Goal: Check status

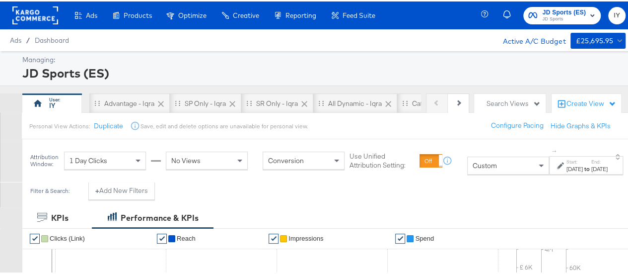
click at [437, 163] on div "to" at bounding box center [587, 167] width 8 height 8
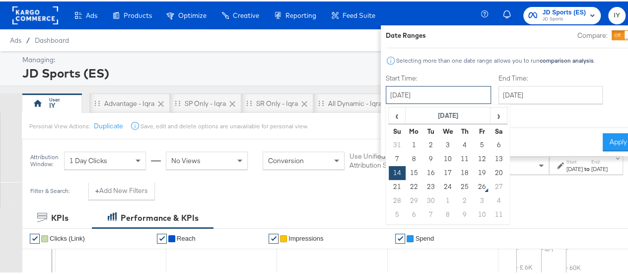
click at [437, 87] on input "September 14th 2025" at bounding box center [438, 93] width 105 height 18
click at [437, 186] on td "25" at bounding box center [464, 185] width 17 height 14
type input "[DATE]"
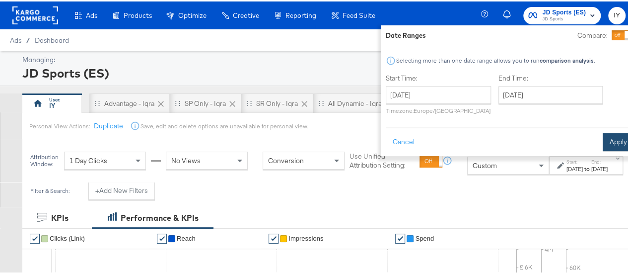
click at [437, 143] on button "Apply" at bounding box center [618, 141] width 31 height 18
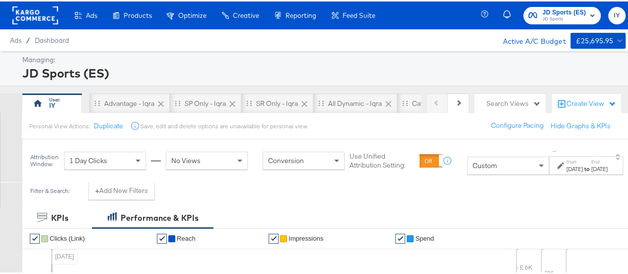
click at [437, 163] on label "Start:" at bounding box center [574, 160] width 16 height 6
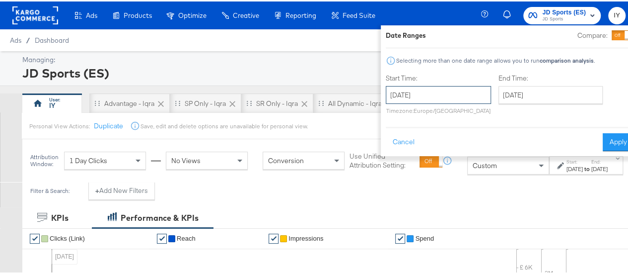
click at [432, 95] on input "[DATE]" at bounding box center [438, 93] width 105 height 18
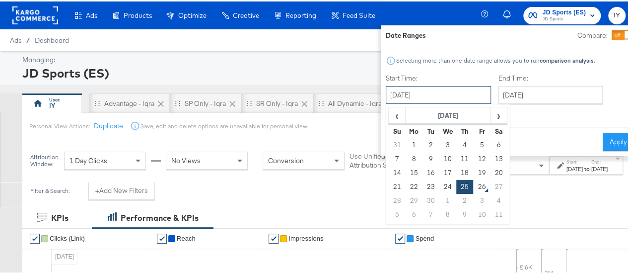
click at [432, 95] on input "[DATE]" at bounding box center [438, 93] width 105 height 18
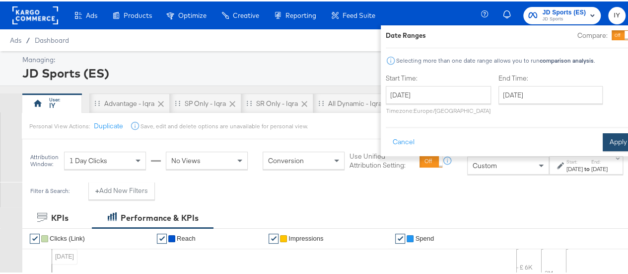
click at [437, 139] on button "Apply" at bounding box center [618, 141] width 31 height 18
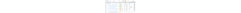
scroll to position [477, 0]
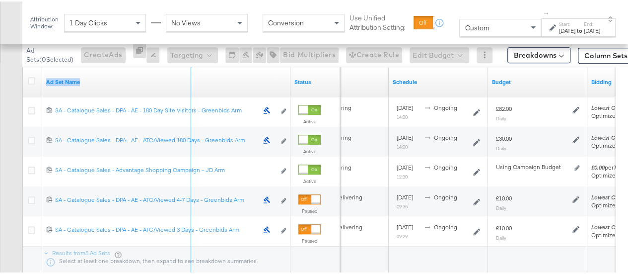
drag, startPoint x: 287, startPoint y: 73, endPoint x: 147, endPoint y: 84, distance: 140.4
click at [147, 84] on div "Ad Set Name" at bounding box center [166, 81] width 248 height 30
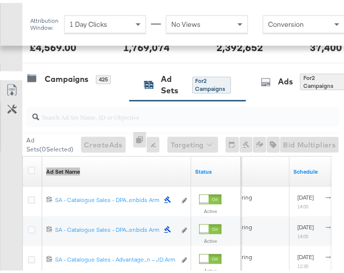
scroll to position [410, 0]
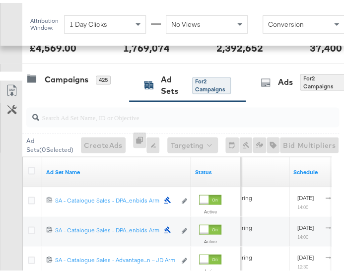
click at [8, 159] on div "Customize KPIs Export as CSV" at bounding box center [11, 223] width 22 height 293
click at [62, 81] on div "Campaigns 425" at bounding box center [75, 82] width 107 height 33
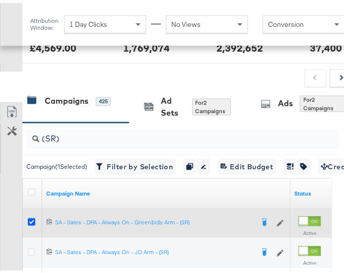
click at [28, 215] on icon at bounding box center [31, 218] width 7 height 7
click at [0, 0] on input "checkbox" at bounding box center [0, 0] width 0 height 0
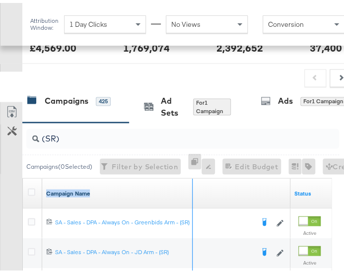
drag, startPoint x: 288, startPoint y: 180, endPoint x: 190, endPoint y: 187, distance: 98.1
click at [190, 187] on div "Campaign Name" at bounding box center [166, 190] width 248 height 30
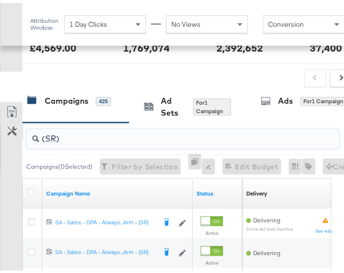
drag, startPoint x: 73, startPoint y: 132, endPoint x: 19, endPoint y: 134, distance: 54.2
paste input "SA - Catalogue Sales - Advantage Shopping Campaign – JD Arm"
type input "SA - Catalogue Sales - Advantage Shopping Campaign – JD Arm"
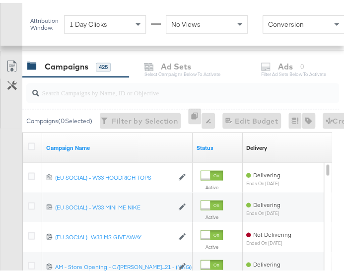
scroll to position [422, 0]
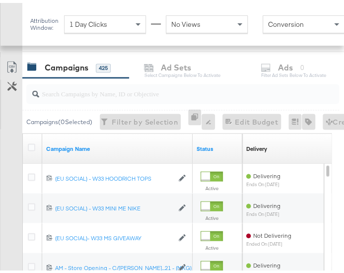
click at [73, 87] on input "search" at bounding box center [177, 86] width 276 height 19
paste input "SA - Catalogue Sales - Advantage Shopping Campaign – JD Arm"
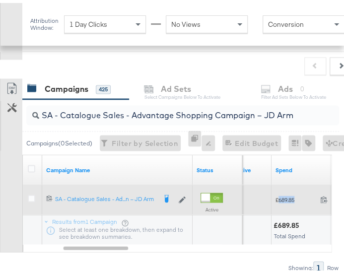
drag, startPoint x: 299, startPoint y: 190, endPoint x: 278, endPoint y: 194, distance: 21.6
click at [278, 194] on div "£689.85 689.85" at bounding box center [307, 196] width 70 height 15
copy span "689.85"
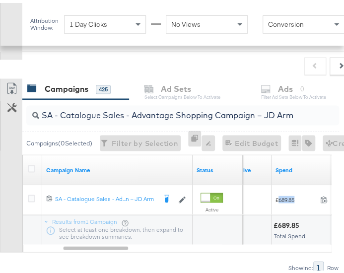
click at [144, 113] on input "SA - Catalogue Sales - Advantage Shopping Campaign – JD Arm" at bounding box center [177, 107] width 276 height 19
paste input "Greenbids"
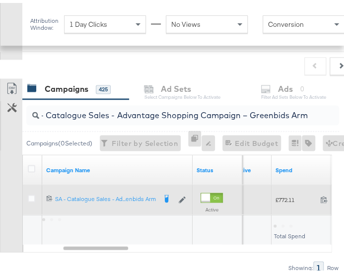
scroll to position [0, 0]
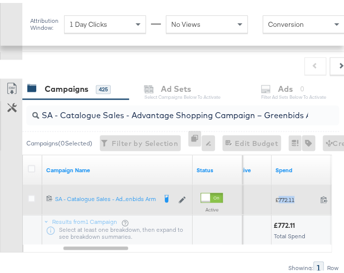
drag, startPoint x: 296, startPoint y: 193, endPoint x: 279, endPoint y: 193, distance: 17.4
click at [279, 193] on span "£772.11" at bounding box center [296, 196] width 41 height 7
copy span "772.11"
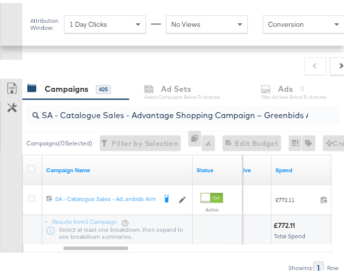
click at [112, 109] on input "SA - Catalogue Sales - Advantage Shopping Campaign – Greenbids Arm" at bounding box center [177, 107] width 276 height 19
paste input "AM - Catalogue Sales - Advantage Shopping Campaign - Non Dynamic Campaign – JD"
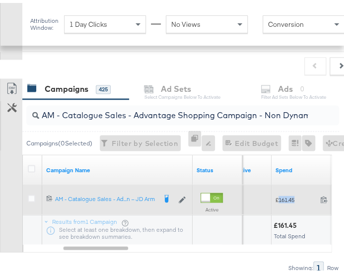
drag, startPoint x: 298, startPoint y: 194, endPoint x: 279, endPoint y: 194, distance: 19.4
click at [279, 194] on span "£161.45" at bounding box center [296, 196] width 41 height 7
copy span "161.45"
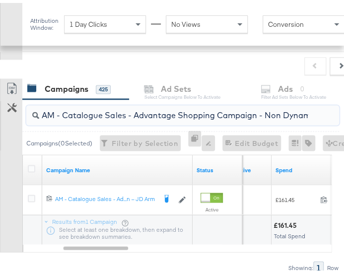
click at [180, 106] on input "AM - Catalogue Sales - Advantage Shopping Campaign - Non Dynamic Campaign – JD …" at bounding box center [177, 107] width 276 height 19
paste input "Greenbids"
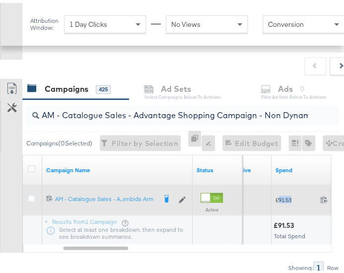
drag, startPoint x: 295, startPoint y: 194, endPoint x: 279, endPoint y: 194, distance: 16.4
click at [279, 194] on span "£91.53" at bounding box center [296, 196] width 41 height 7
copy span "91.53"
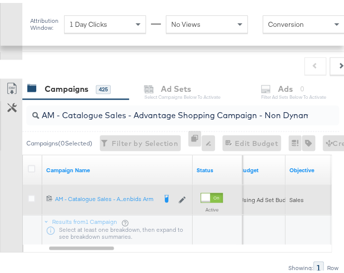
click at [103, 110] on input "AM - Catalogue Sales - Advantage Shopping Campaign - Non Dynamic Campaign – Gre…" at bounding box center [177, 107] width 276 height 19
paste input "JD"
click at [142, 110] on input "AM - Catalogue Sales - Advantage Shopping Campaign - Non Dynamic Campaign – JD …" at bounding box center [177, 107] width 276 height 19
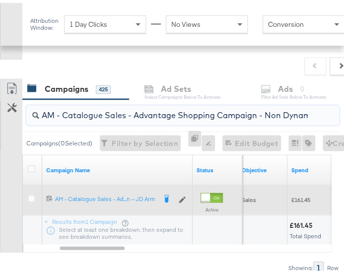
click at [142, 110] on input "AM - Catalogue Sales - Advantage Shopping Campaign - Non Dynamic Campaign – JD …" at bounding box center [177, 107] width 276 height 19
paste input "SA - Sales - DABA - Always On - JD Arm - (PS)"
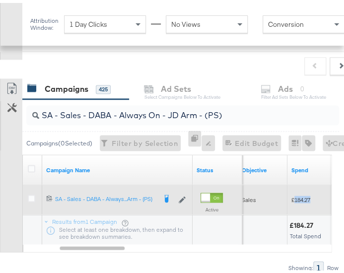
drag, startPoint x: 314, startPoint y: 193, endPoint x: 295, endPoint y: 194, distance: 19.4
click at [295, 194] on span "£184.27" at bounding box center [311, 196] width 41 height 7
copy span "184.27"
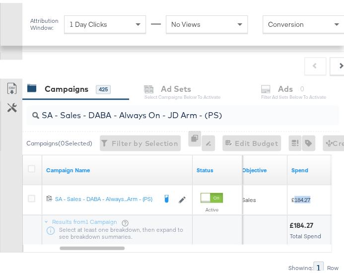
click at [113, 109] on input "SA - Sales - DABA - Always On - JD Arm - (PS)" at bounding box center [177, 107] width 276 height 19
paste input "Greenbids"
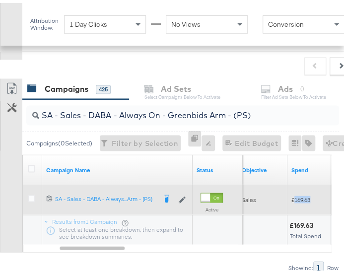
drag, startPoint x: 317, startPoint y: 193, endPoint x: 295, endPoint y: 194, distance: 21.9
click at [295, 194] on span "£169.63" at bounding box center [311, 196] width 41 height 7
copy span "169.63"
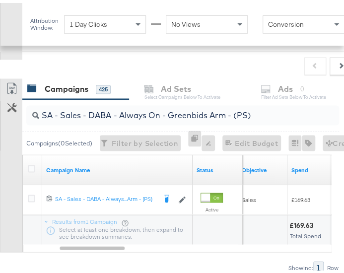
click at [103, 109] on input "SA - Sales - DABA - Always On - Greenbids Arm - (PS)" at bounding box center [177, 107] width 276 height 19
paste input "PA - Always On - JD Arm - (SR"
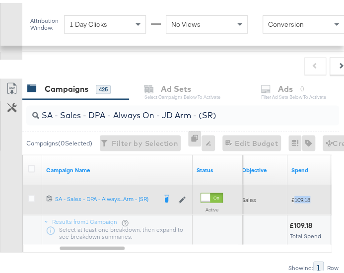
drag, startPoint x: 315, startPoint y: 193, endPoint x: 295, endPoint y: 194, distance: 19.9
click at [295, 194] on span "£109.18" at bounding box center [311, 196] width 41 height 7
copy span "109.18"
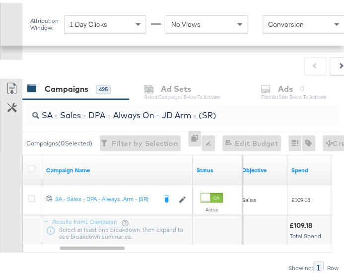
click at [64, 109] on input "SA - Sales - DPA - Always On - JD Arm - (SR)" at bounding box center [177, 107] width 276 height 19
paste input "Greenbids"
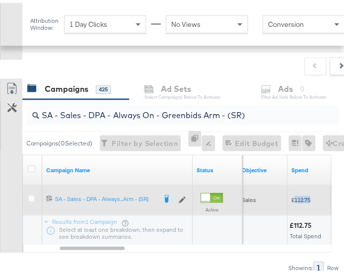
drag, startPoint x: 315, startPoint y: 196, endPoint x: 293, endPoint y: 195, distance: 21.9
click at [293, 195] on span "£112.75" at bounding box center [311, 196] width 41 height 7
copy span "112.75"
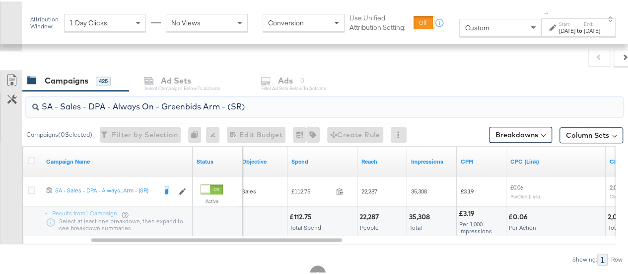
drag, startPoint x: 293, startPoint y: 101, endPoint x: 42, endPoint y: 105, distance: 250.7
click at [42, 105] on input "SA - Sales - DPA - Always On - Greenbids Arm - (SR)" at bounding box center [305, 100] width 532 height 19
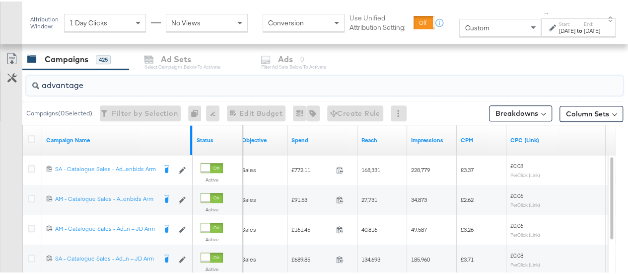
type input "advantage"
drag, startPoint x: 190, startPoint y: 128, endPoint x: 326, endPoint y: 137, distance: 135.9
click at [23, 124] on div "Campaign Name Status Objective Spend Reach Impressions CPM CPC (Link) Clicks (L…" at bounding box center [23, 124] width 0 height 0
drag, startPoint x: 190, startPoint y: 128, endPoint x: 342, endPoint y: 142, distance: 152.6
click at [23, 124] on div "Campaign Name Status Objective Spend Reach Impressions CPM CPC (Link) Clicks (L…" at bounding box center [23, 124] width 0 height 0
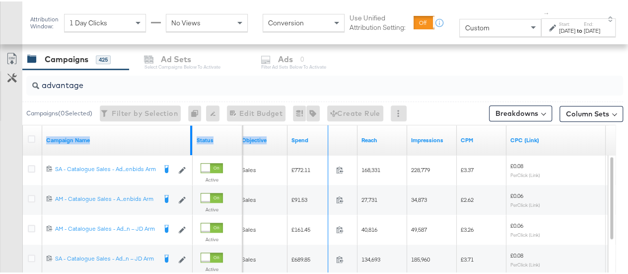
drag, startPoint x: 191, startPoint y: 132, endPoint x: 330, endPoint y: 129, distance: 139.0
click at [23, 124] on div "Campaign Name Status Objective Spend Reach Impressions CPM CPC (Link) Clicks (L…" at bounding box center [23, 124] width 0 height 0
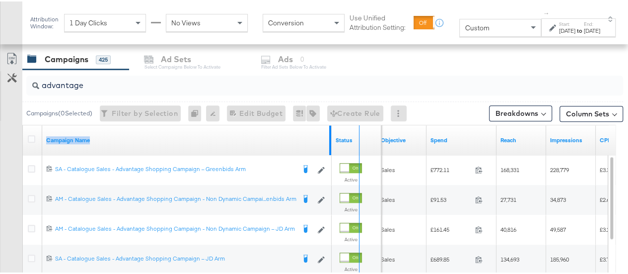
drag, startPoint x: 330, startPoint y: 129, endPoint x: 358, endPoint y: 128, distance: 28.3
click at [351, 128] on div "Campaign Name Status" at bounding box center [202, 139] width 358 height 30
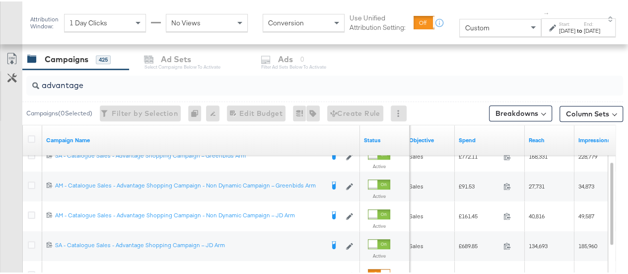
click at [3, 129] on div "Customize KPIs Export as CSV" at bounding box center [11, 223] width 22 height 352
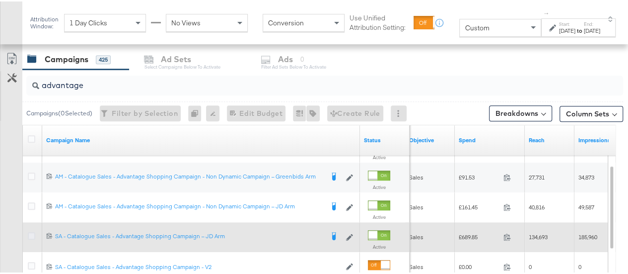
click at [33, 230] on icon at bounding box center [31, 233] width 7 height 7
click at [0, 0] on input "checkbox" at bounding box center [0, 0] width 0 height 0
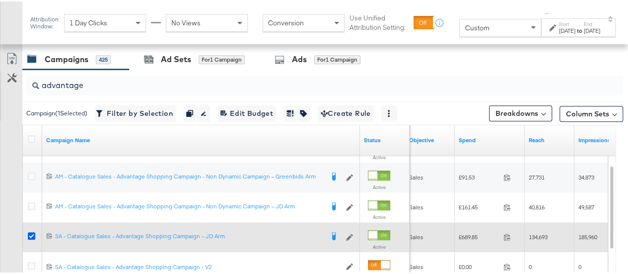
click at [33, 230] on icon at bounding box center [31, 233] width 7 height 7
click at [0, 0] on input "checkbox" at bounding box center [0, 0] width 0 height 0
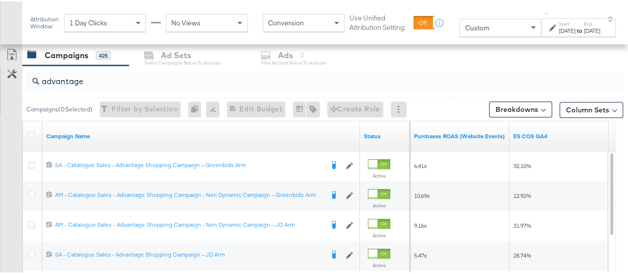
scroll to position [463, 0]
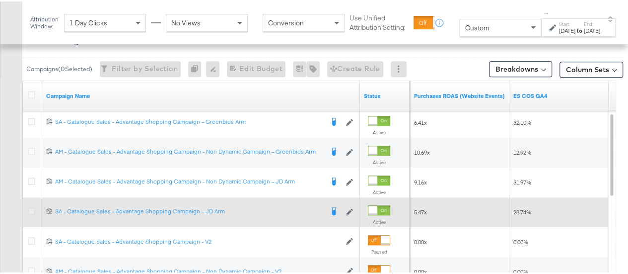
click at [30, 210] on icon at bounding box center [31, 209] width 7 height 7
click at [0, 0] on input "checkbox" at bounding box center [0, 0] width 0 height 0
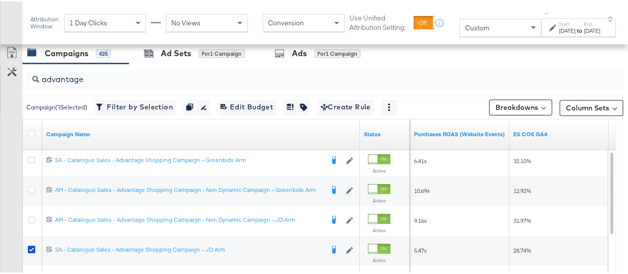
scroll to position [420, 0]
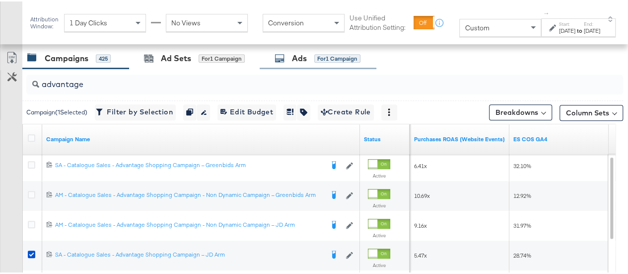
click at [299, 55] on div "Ads" at bounding box center [299, 56] width 15 height 11
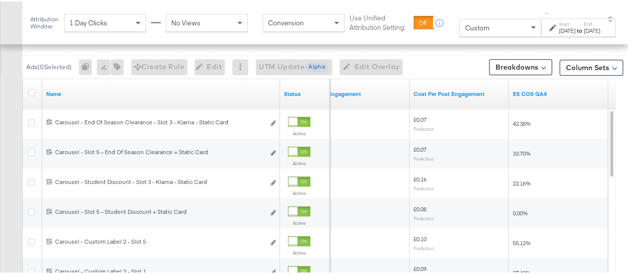
scroll to position [463, 0]
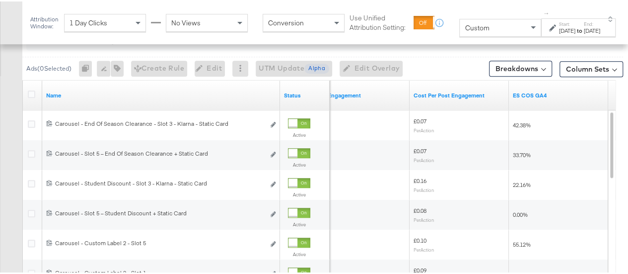
click at [351, 26] on div "[DATE]" at bounding box center [567, 29] width 16 height 8
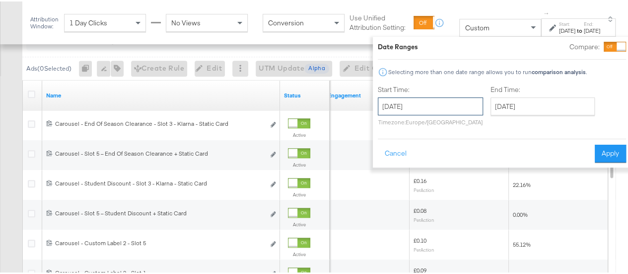
click at [351, 96] on input "[DATE]" at bounding box center [430, 105] width 105 height 18
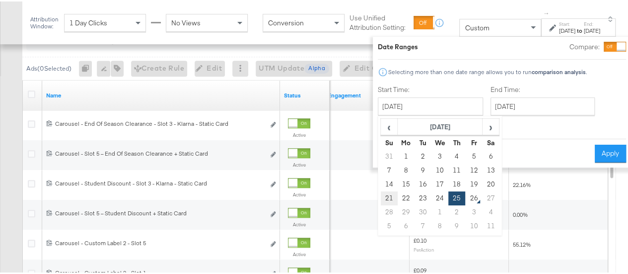
click at [351, 195] on td "21" at bounding box center [389, 197] width 17 height 14
type input "[DATE]"
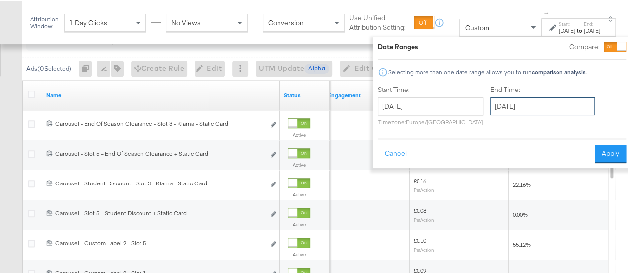
click at [351, 108] on input "[DATE]" at bounding box center [543, 105] width 104 height 18
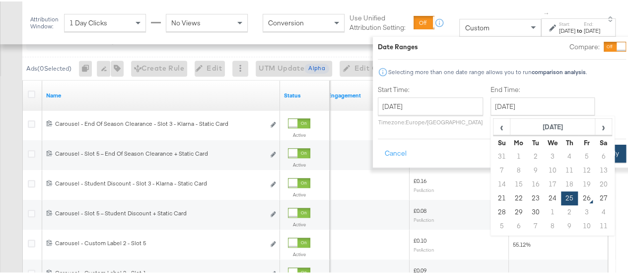
click at [351, 151] on button "Apply" at bounding box center [610, 152] width 31 height 18
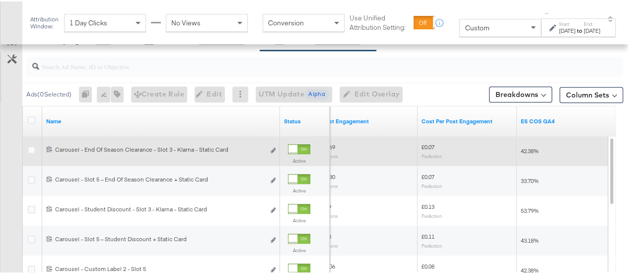
scroll to position [436, 0]
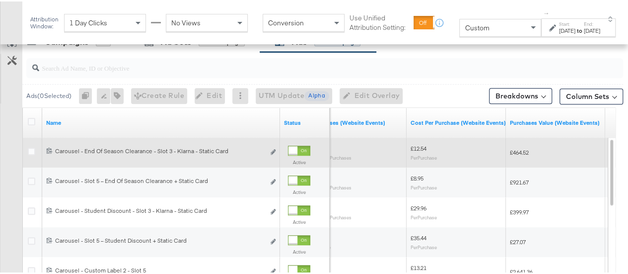
click at [351, 28] on span "Custom" at bounding box center [477, 26] width 24 height 9
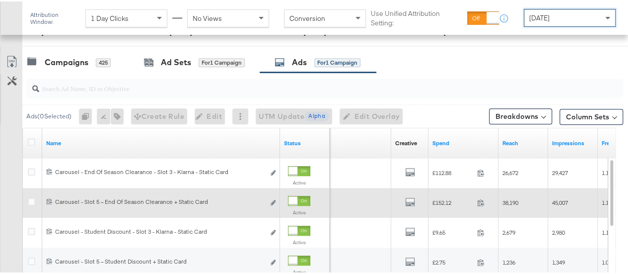
scroll to position [405, 0]
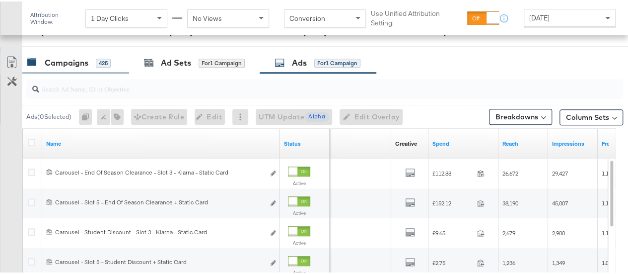
click at [89, 56] on div "Campaigns 425" at bounding box center [68, 61] width 83 height 11
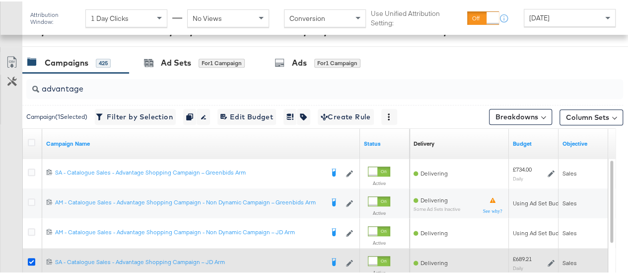
click at [31, 256] on icon at bounding box center [31, 259] width 7 height 7
click at [0, 0] on input "checkbox" at bounding box center [0, 0] width 0 height 0
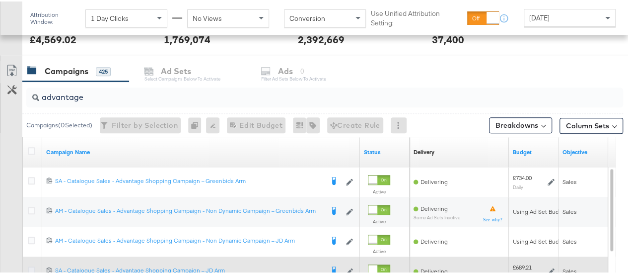
scroll to position [395, 0]
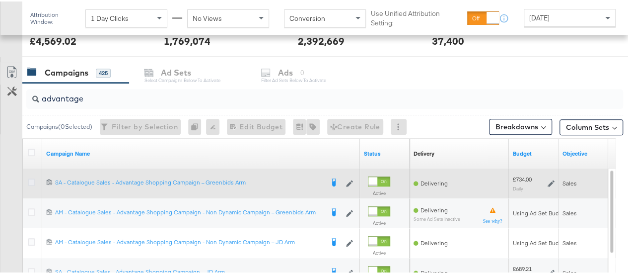
click at [30, 177] on icon at bounding box center [31, 180] width 7 height 7
click at [0, 0] on input "checkbox" at bounding box center [0, 0] width 0 height 0
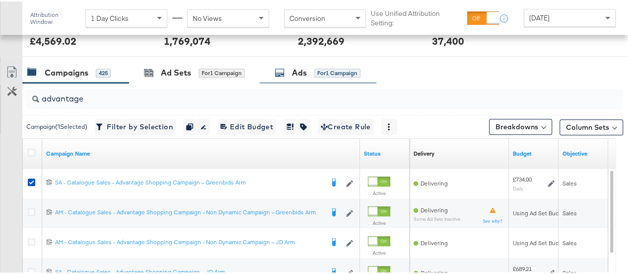
click at [312, 68] on div "Ads for 1 Campaign" at bounding box center [318, 71] width 86 height 11
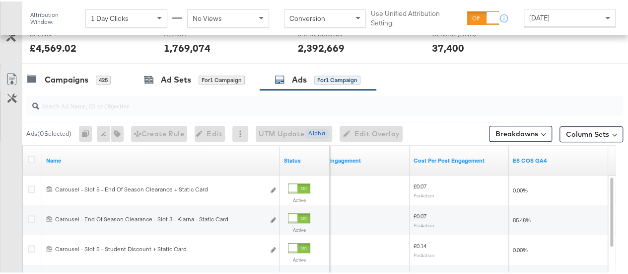
scroll to position [387, 0]
click at [77, 70] on div "Campaigns 425" at bounding box center [75, 78] width 107 height 21
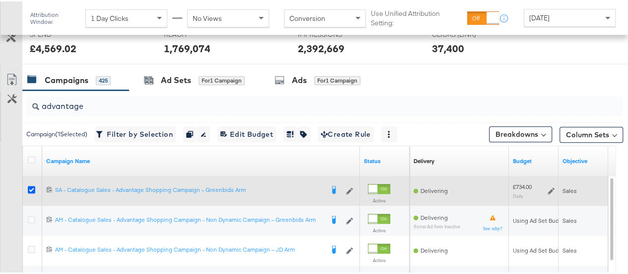
click at [31, 187] on icon at bounding box center [31, 187] width 7 height 7
click at [0, 0] on input "checkbox" at bounding box center [0, 0] width 0 height 0
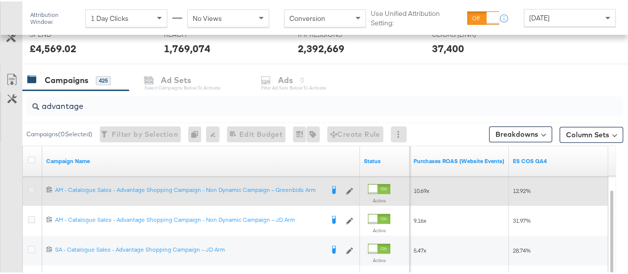
click at [31, 186] on icon at bounding box center [31, 187] width 7 height 7
click at [0, 0] on input "checkbox" at bounding box center [0, 0] width 0 height 0
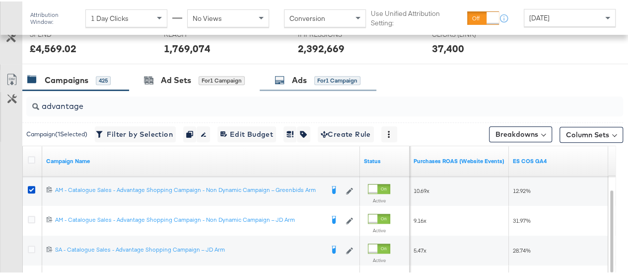
click at [295, 79] on div "Ads" at bounding box center [299, 78] width 15 height 11
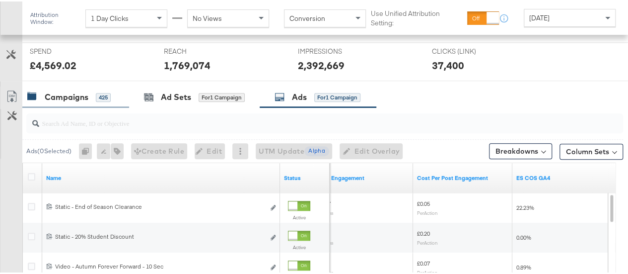
scroll to position [369, 0]
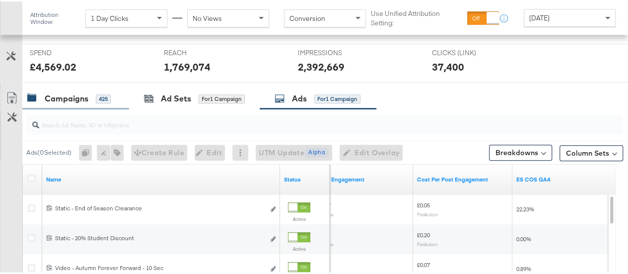
click at [74, 102] on div "Campaigns 425" at bounding box center [75, 96] width 107 height 21
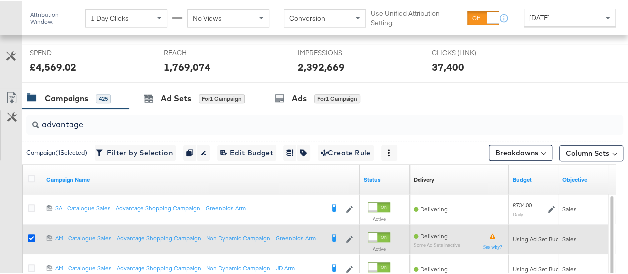
click at [31, 235] on icon at bounding box center [31, 235] width 7 height 7
click at [0, 0] on input "checkbox" at bounding box center [0, 0] width 0 height 0
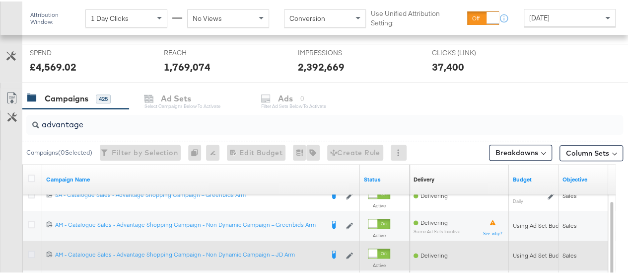
click at [31, 252] on icon at bounding box center [31, 252] width 7 height 7
click at [0, 0] on input "checkbox" at bounding box center [0, 0] width 0 height 0
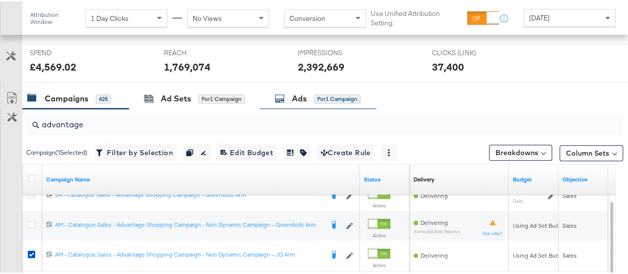
click at [320, 92] on span "for 1 Campaign" at bounding box center [337, 96] width 46 height 9
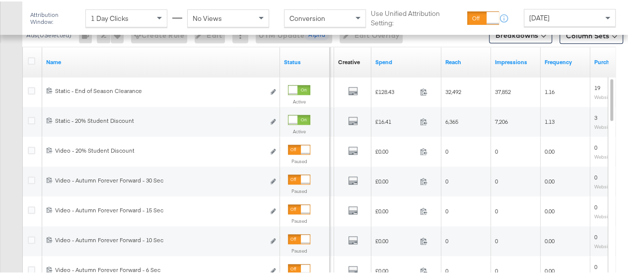
scroll to position [486, 0]
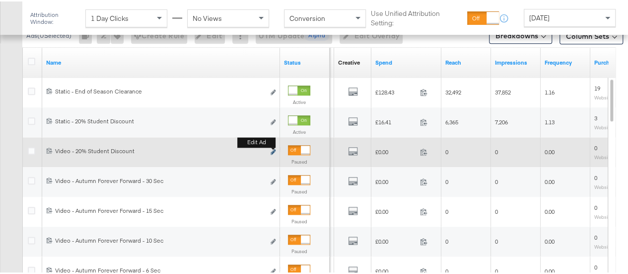
click at [272, 147] on icon "link" at bounding box center [273, 149] width 5 height 5
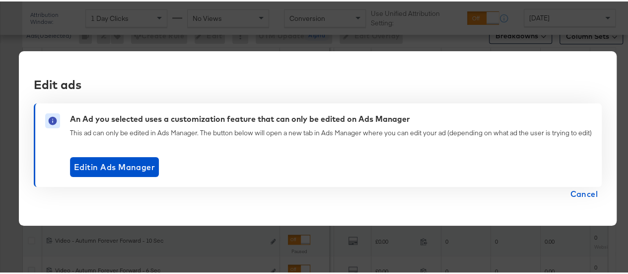
click at [351, 189] on span "Cancel" at bounding box center [584, 192] width 28 height 14
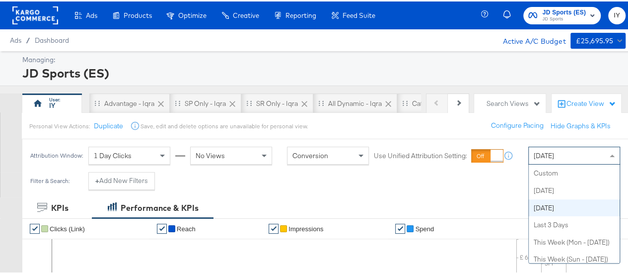
click at [559, 159] on div "[DATE]" at bounding box center [574, 153] width 91 height 17
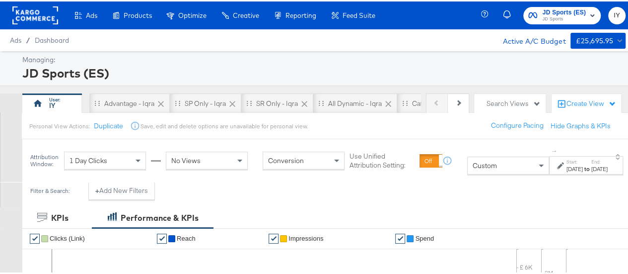
click at [570, 155] on div "Start: [DATE] to End: [DATE]" at bounding box center [586, 163] width 74 height 18
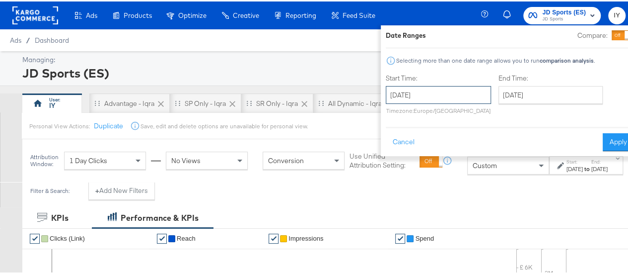
click at [410, 98] on input "[DATE]" at bounding box center [438, 93] width 105 height 18
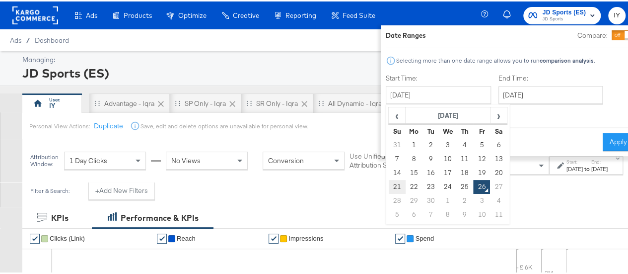
click at [388, 181] on td "21" at bounding box center [396, 185] width 17 height 14
type input "[DATE]"
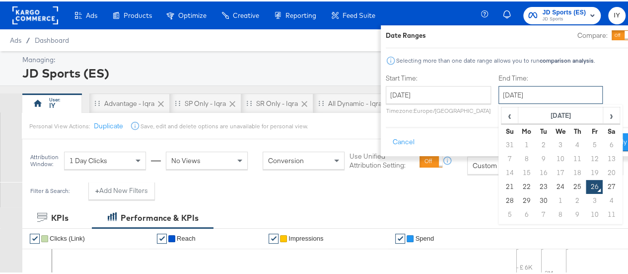
click at [519, 84] on input "September 26th 2025" at bounding box center [550, 93] width 104 height 18
click at [569, 180] on td "25" at bounding box center [577, 185] width 17 height 14
type input "[DATE]"
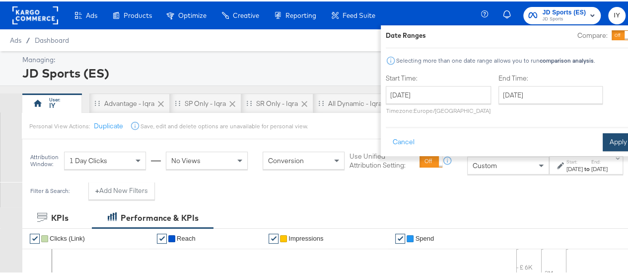
click at [603, 133] on button "Apply" at bounding box center [618, 141] width 31 height 18
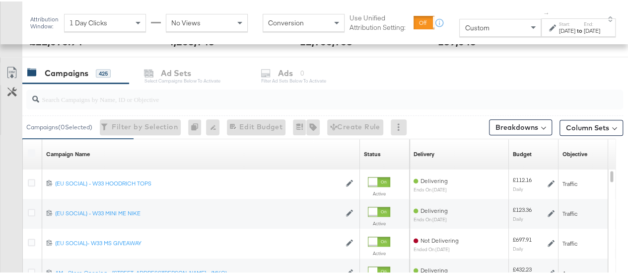
scroll to position [404, 0]
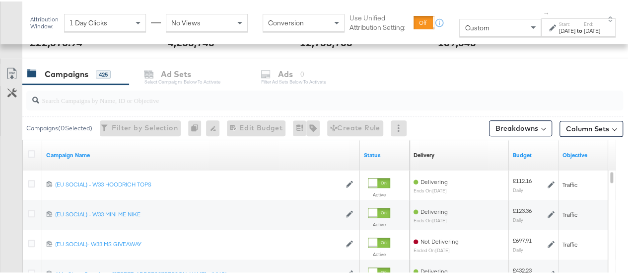
click at [223, 101] on input "search" at bounding box center [305, 94] width 532 height 19
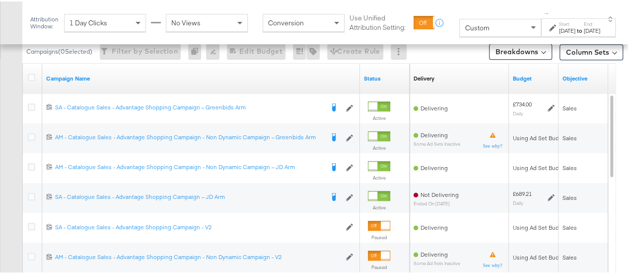
scroll to position [499, 0]
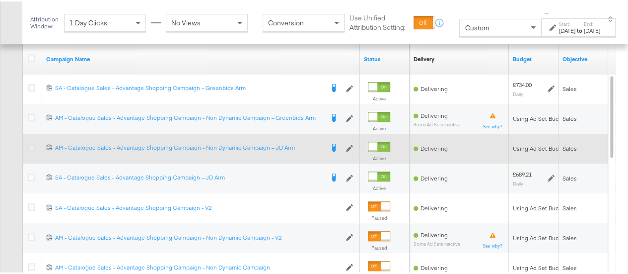
type input "advan"
click at [32, 142] on icon at bounding box center [31, 145] width 7 height 7
click at [0, 0] on input "checkbox" at bounding box center [0, 0] width 0 height 0
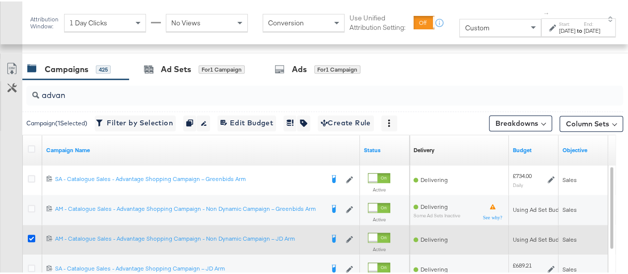
scroll to position [403, 0]
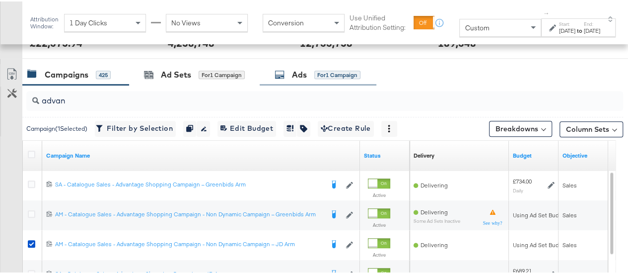
click at [287, 74] on div "Ads for 1 Campaign" at bounding box center [318, 73] width 86 height 11
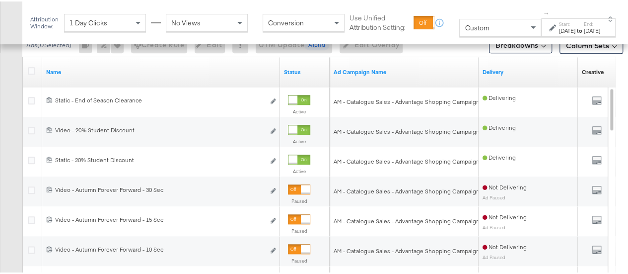
scroll to position [490, 0]
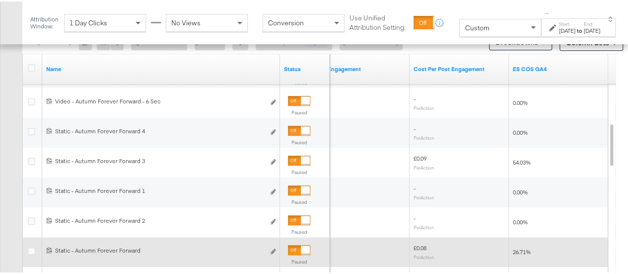
click at [304, 247] on div at bounding box center [305, 248] width 9 height 9
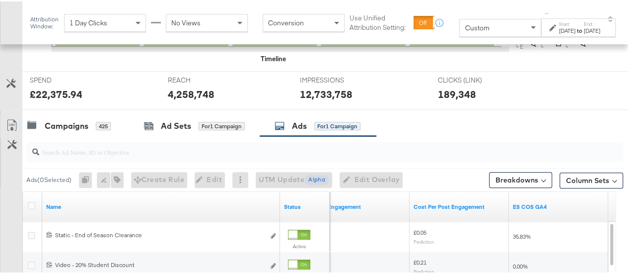
scroll to position [349, 0]
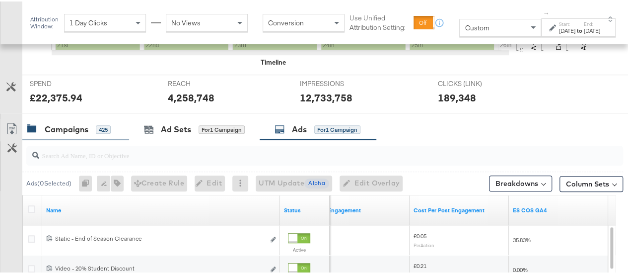
click at [60, 122] on div "Campaigns" at bounding box center [67, 127] width 44 height 11
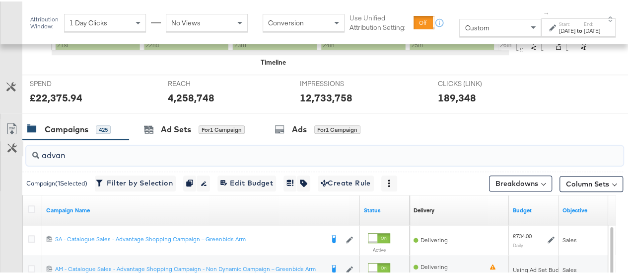
drag, startPoint x: 75, startPoint y: 150, endPoint x: 5, endPoint y: 151, distance: 70.5
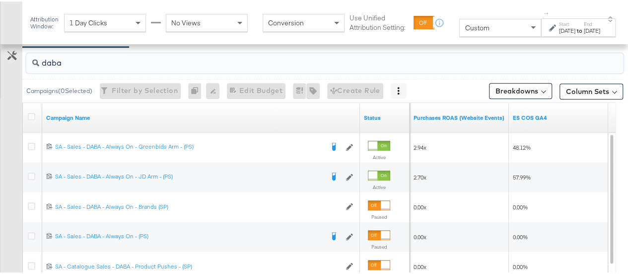
scroll to position [439, 0]
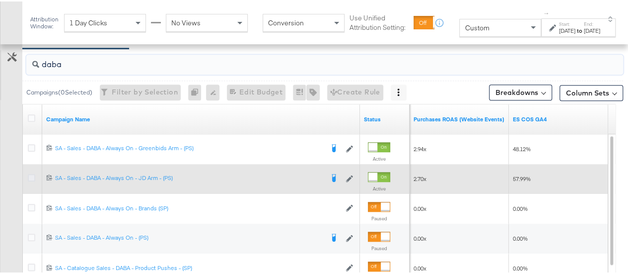
type input "daba"
click at [32, 173] on icon at bounding box center [31, 175] width 7 height 7
click at [0, 0] on input "checkbox" at bounding box center [0, 0] width 0 height 0
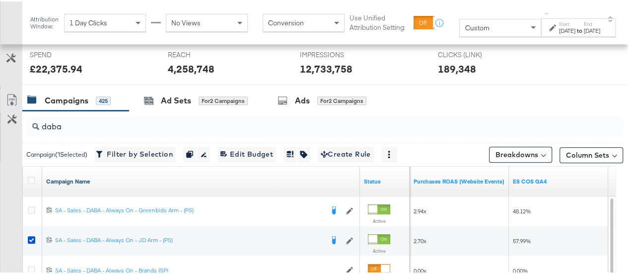
scroll to position [377, 0]
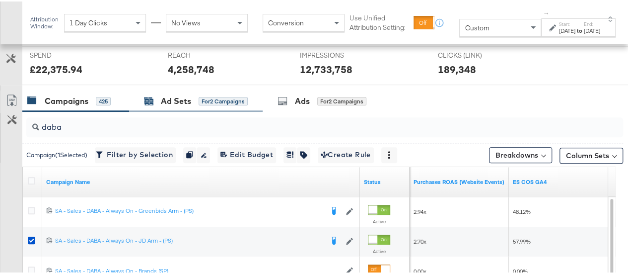
click at [186, 101] on div "Ad Sets" at bounding box center [176, 99] width 30 height 11
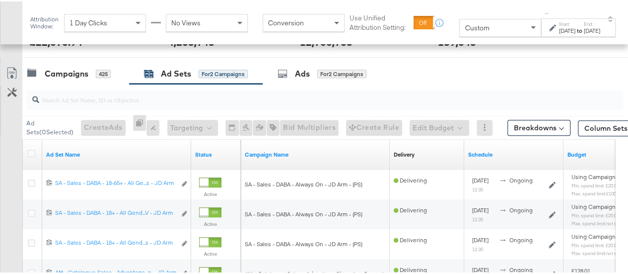
scroll to position [404, 0]
click at [96, 69] on div "425" at bounding box center [103, 73] width 15 height 9
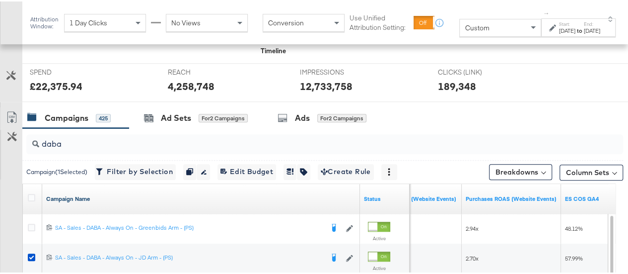
scroll to position [359, 0]
click at [199, 120] on div "for 2 Campaigns" at bounding box center [223, 116] width 49 height 9
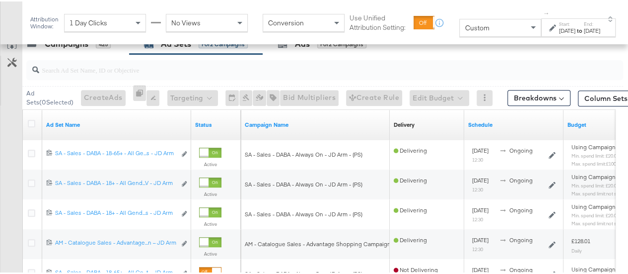
scroll to position [434, 0]
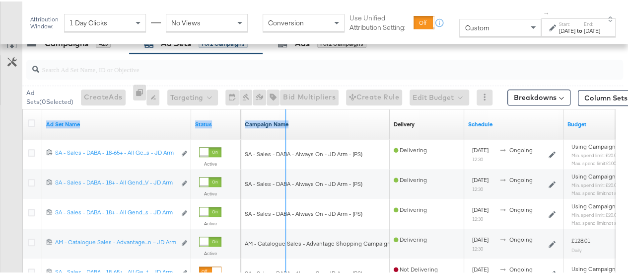
drag, startPoint x: 189, startPoint y: 118, endPoint x: 294, endPoint y: 117, distance: 105.3
click at [23, 108] on div "Ad Set Name Status Campaign Name Delivery Sorting Unavailable Schedule Budget" at bounding box center [23, 108] width 0 height 0
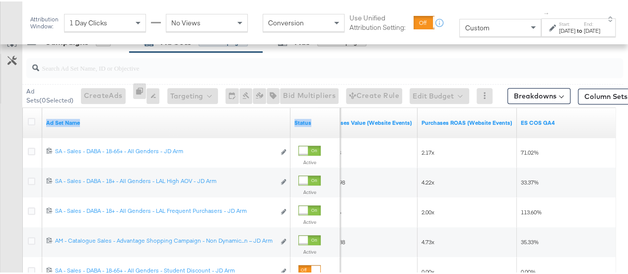
scroll to position [436, 0]
click at [503, 22] on div "Custom" at bounding box center [500, 26] width 81 height 17
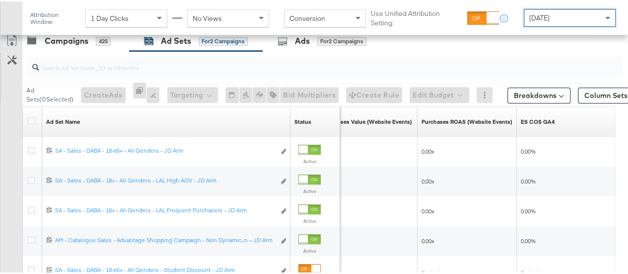
scroll to position [426, 0]
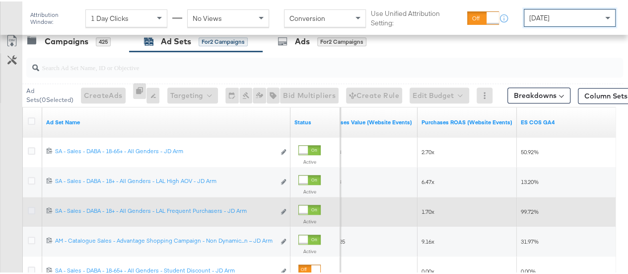
click at [30, 207] on icon at bounding box center [31, 208] width 7 height 7
click at [0, 0] on input "checkbox" at bounding box center [0, 0] width 0 height 0
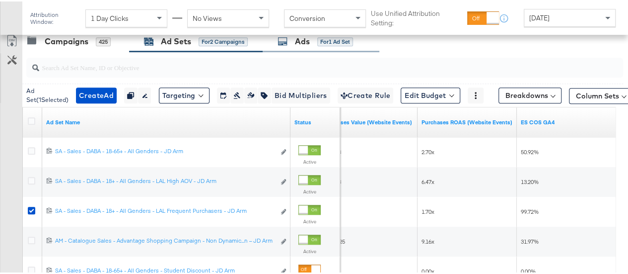
click at [293, 48] on div "Ads for 1 Ad Set" at bounding box center [321, 39] width 117 height 21
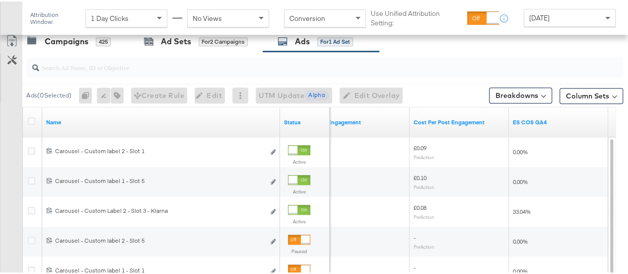
click at [527, 15] on div "[DATE]" at bounding box center [569, 16] width 91 height 17
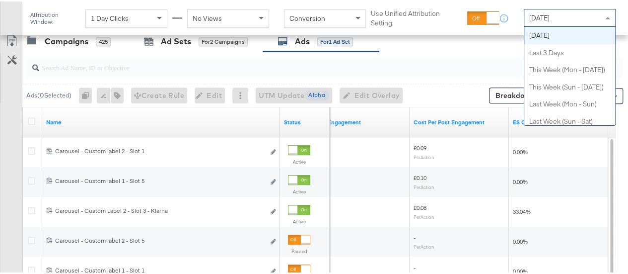
scroll to position [0, 0]
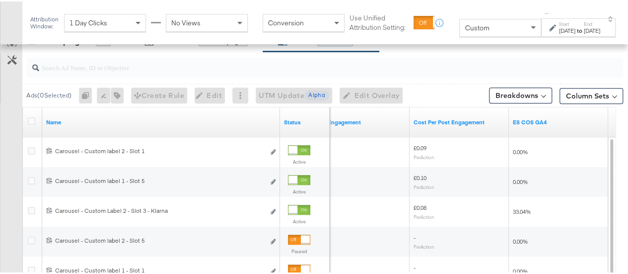
click at [549, 28] on icon at bounding box center [552, 26] width 7 height 7
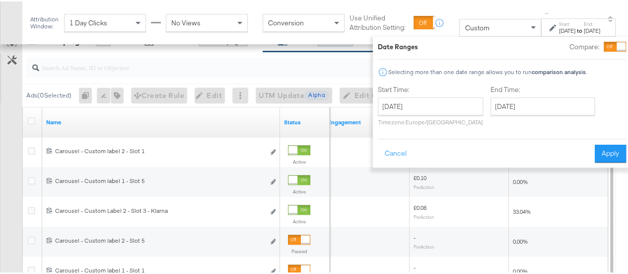
click at [9, 110] on div "Customize KPIs Export as CSV" at bounding box center [11, 205] width 22 height 352
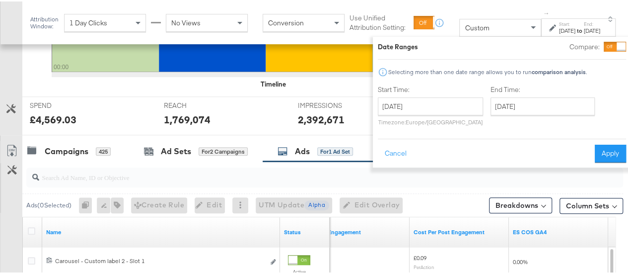
scroll to position [326, 0]
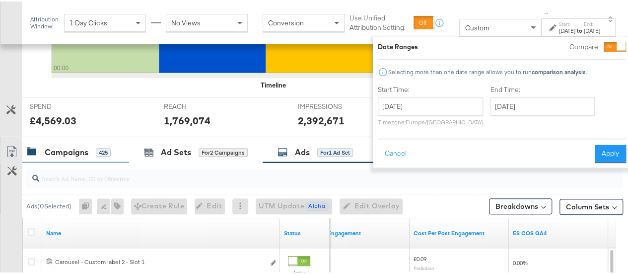
click at [60, 146] on div "Campaigns" at bounding box center [67, 150] width 44 height 11
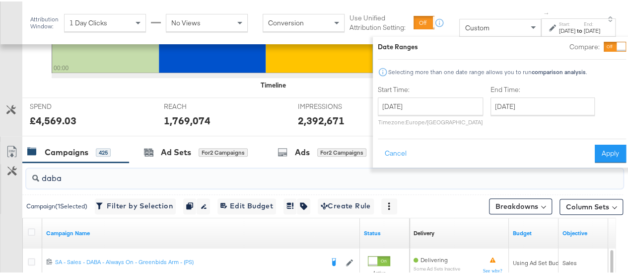
drag, startPoint x: 86, startPoint y: 171, endPoint x: 0, endPoint y: 173, distance: 85.9
